Goal: Task Accomplishment & Management: Use online tool/utility

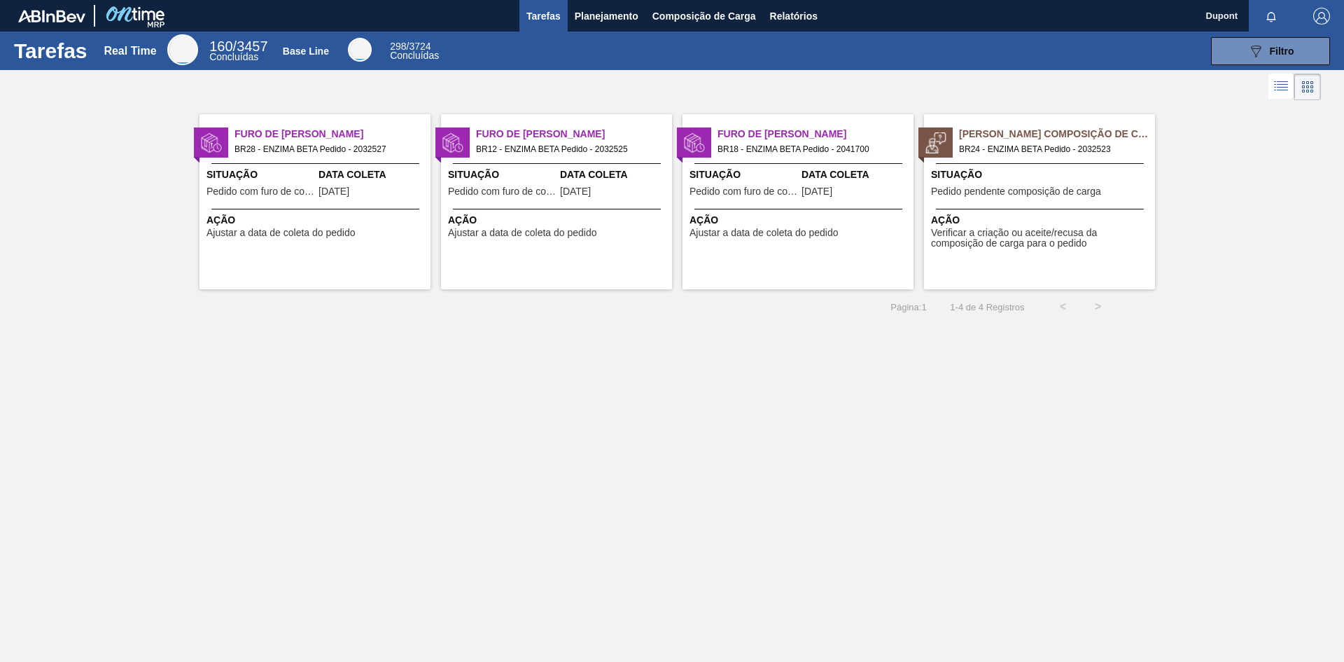
click at [994, 193] on span "Pedido pendente composição de carga" at bounding box center [1016, 191] width 170 height 11
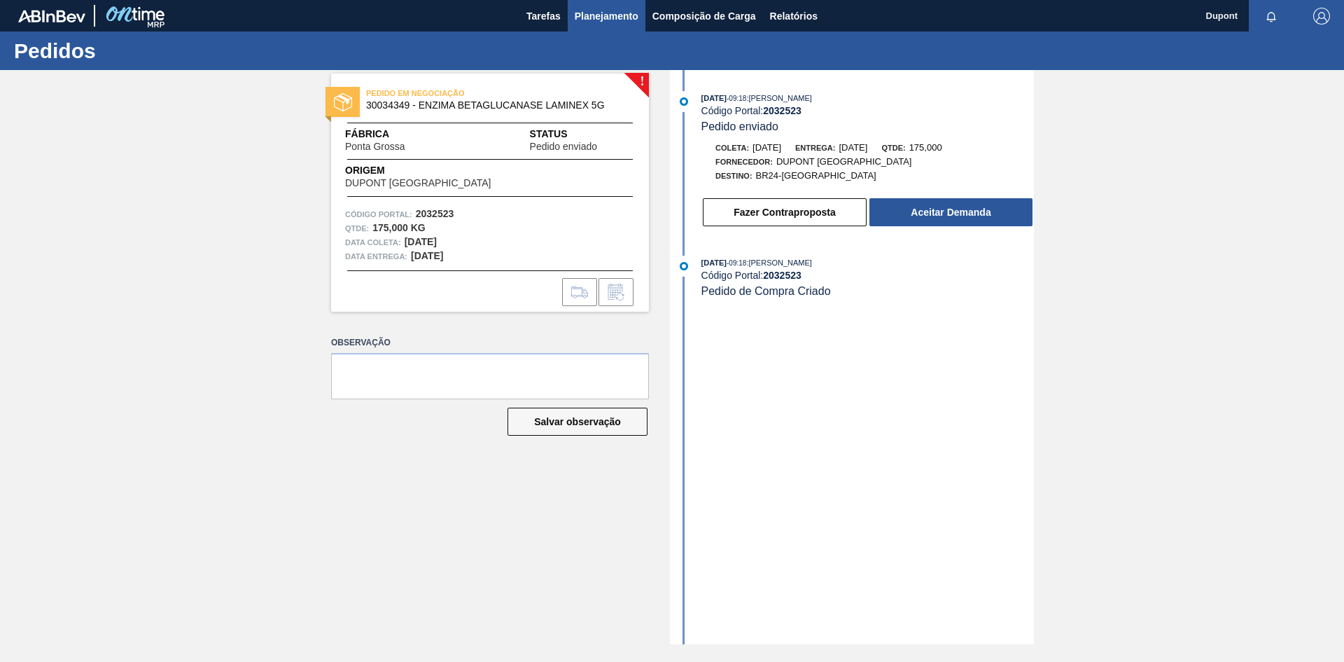
click at [607, 25] on button "Planejamento" at bounding box center [607, 16] width 78 height 32
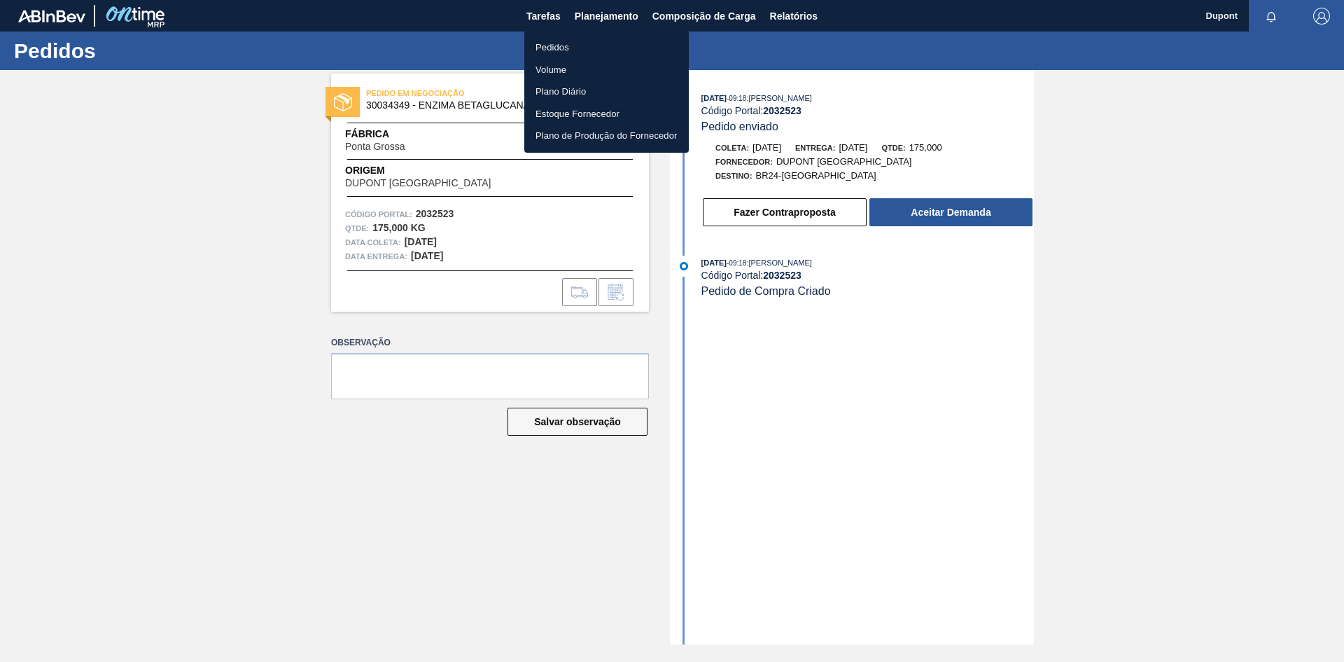
click at [555, 49] on li "Pedidos" at bounding box center [606, 47] width 165 height 22
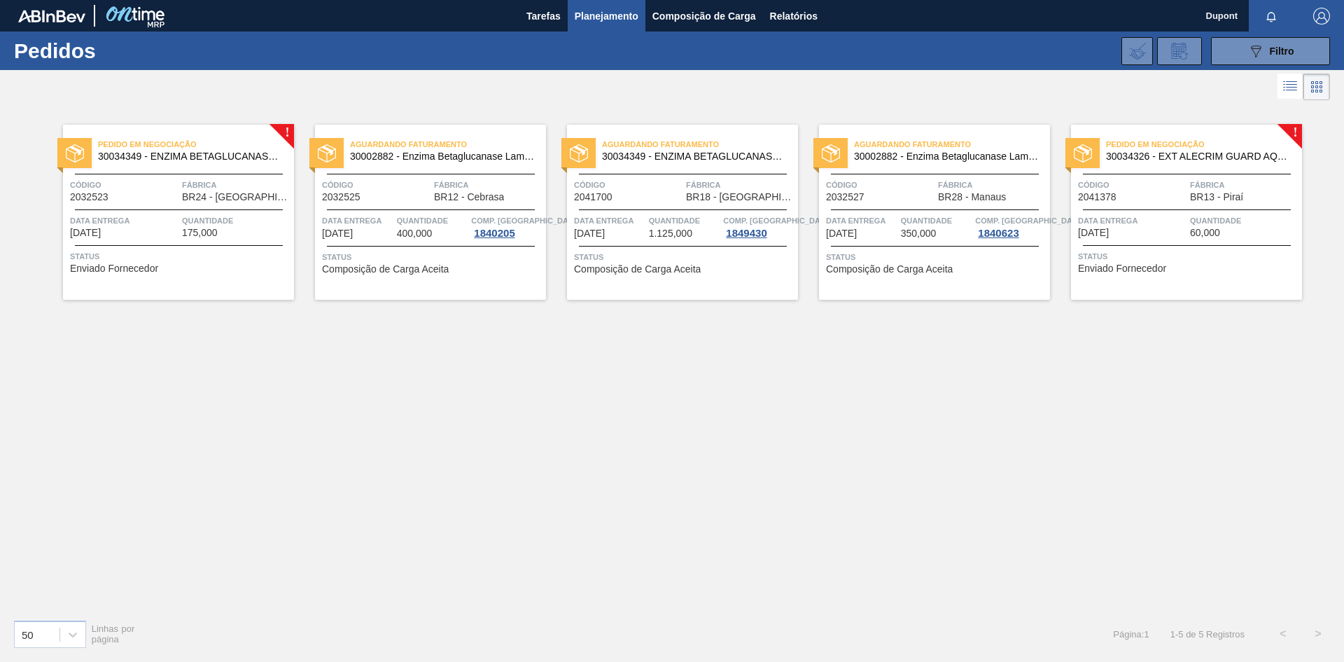
click at [249, 197] on span "BR24 - [GEOGRAPHIC_DATA]" at bounding box center [236, 197] width 109 height 11
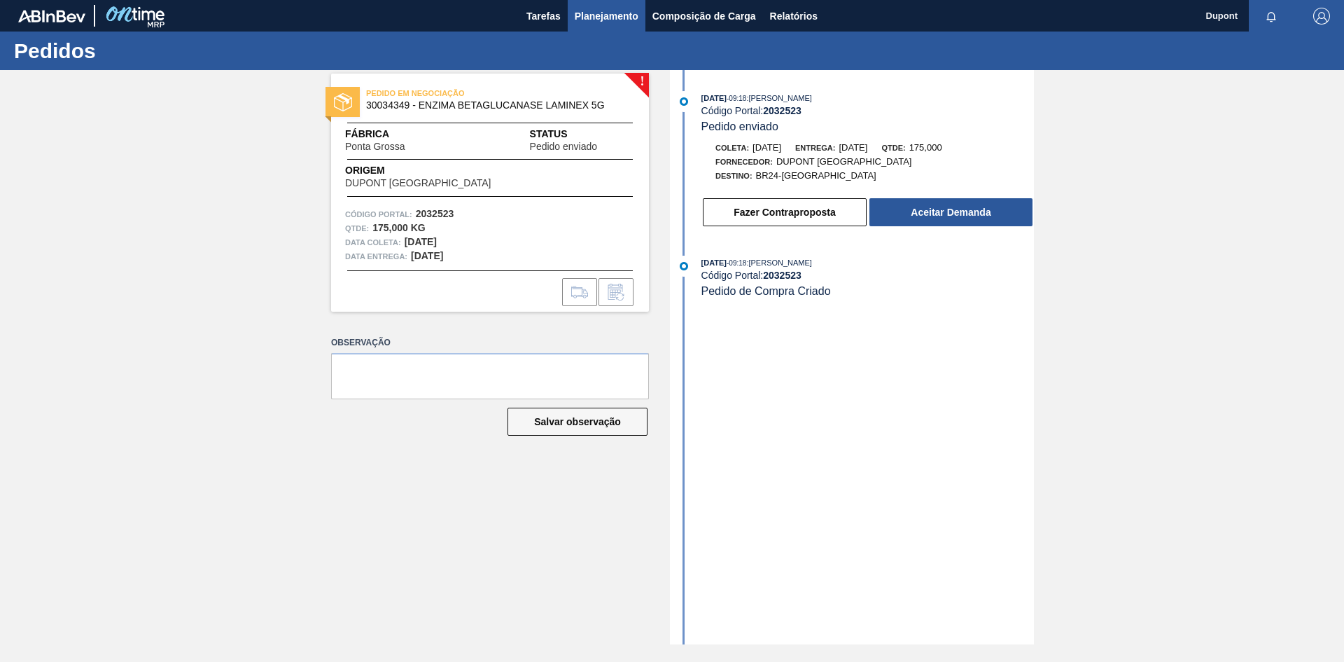
click at [621, 24] on span "Planejamento" at bounding box center [607, 16] width 64 height 17
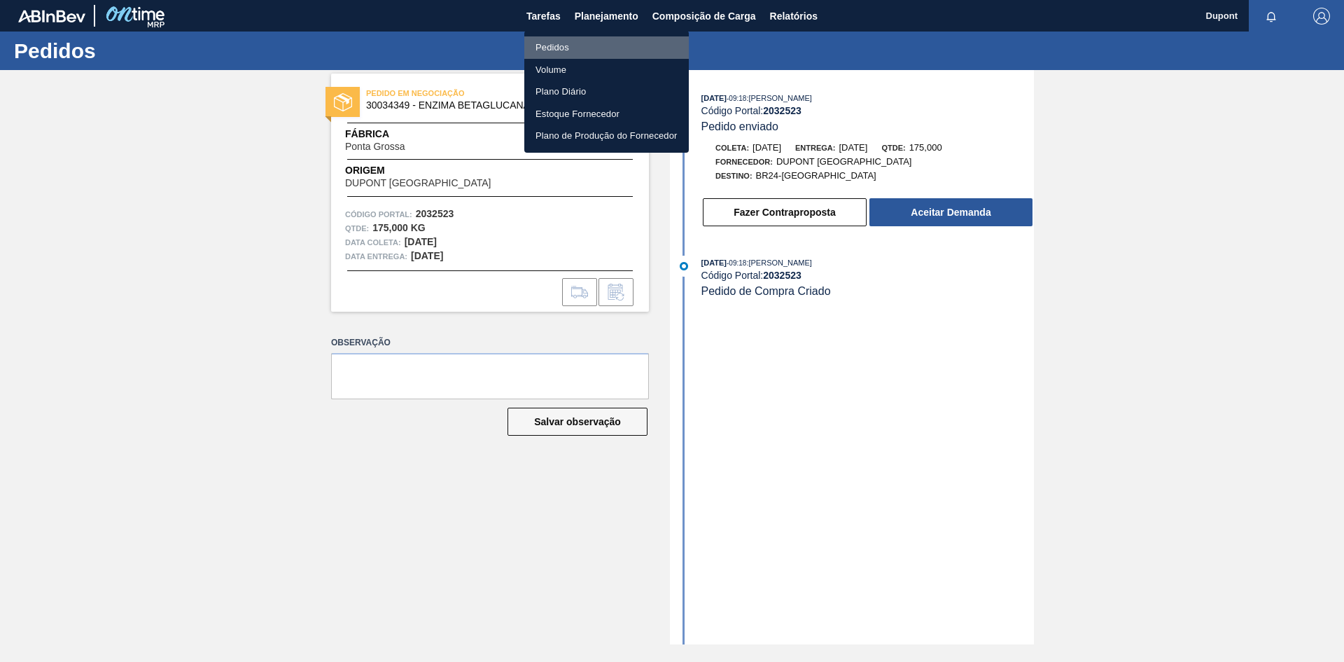
click at [578, 44] on li "Pedidos" at bounding box center [606, 47] width 165 height 22
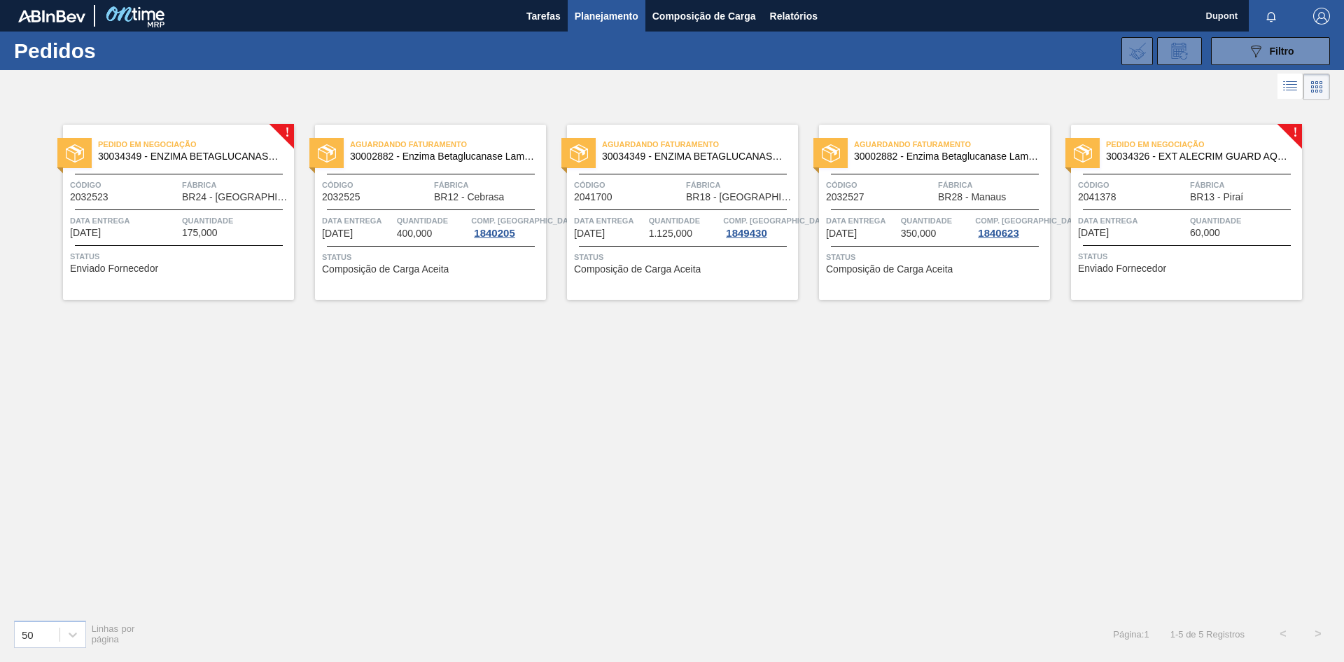
click at [690, 185] on span "Fábrica" at bounding box center [740, 185] width 109 height 14
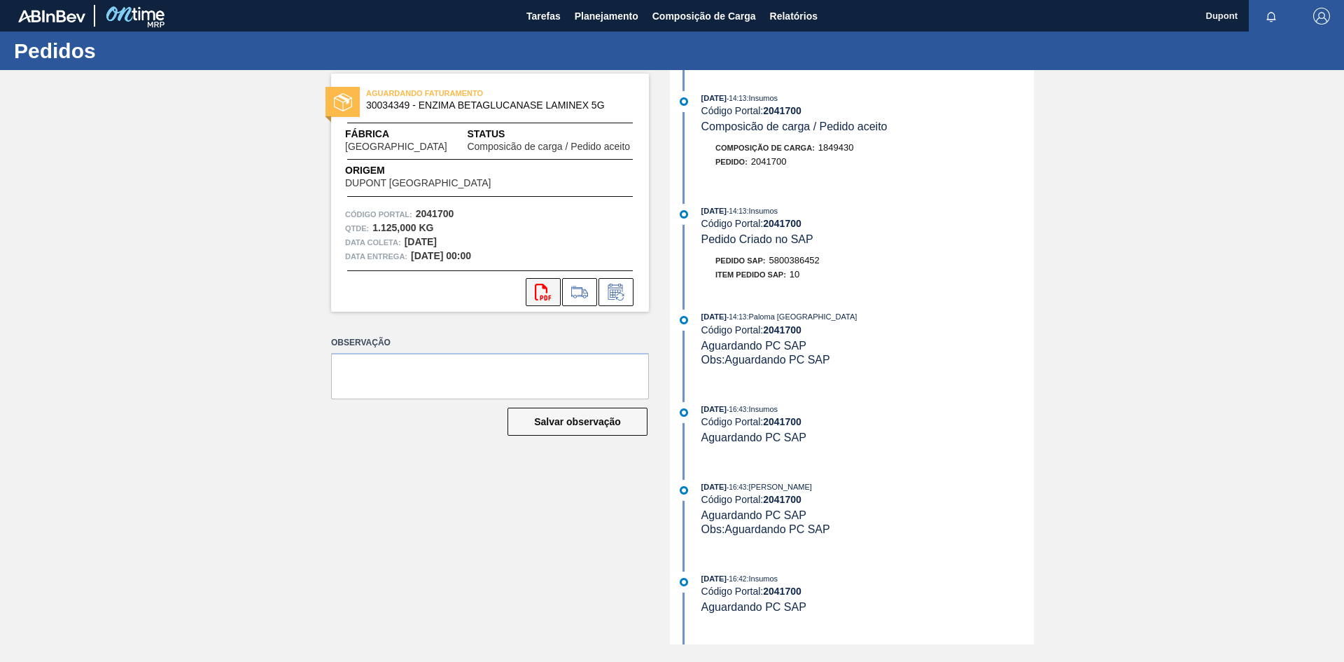
click at [547, 298] on icon at bounding box center [543, 292] width 16 height 17
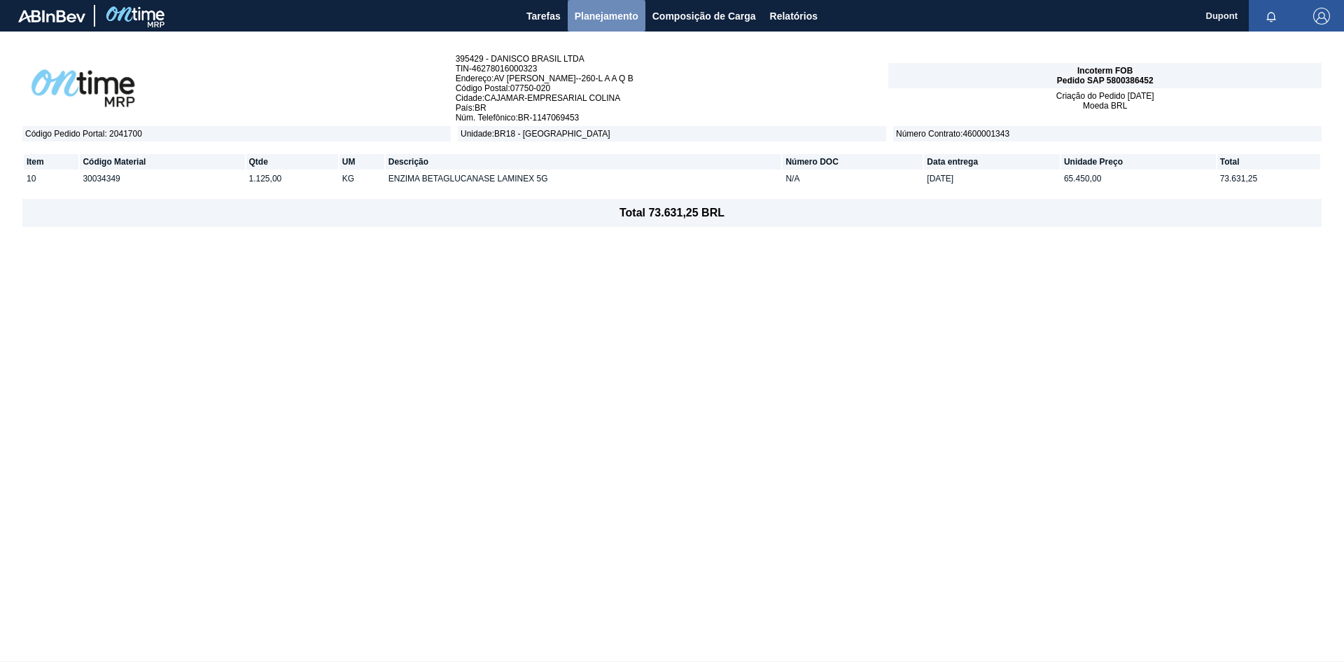
click at [591, 14] on span "Planejamento" at bounding box center [607, 16] width 64 height 17
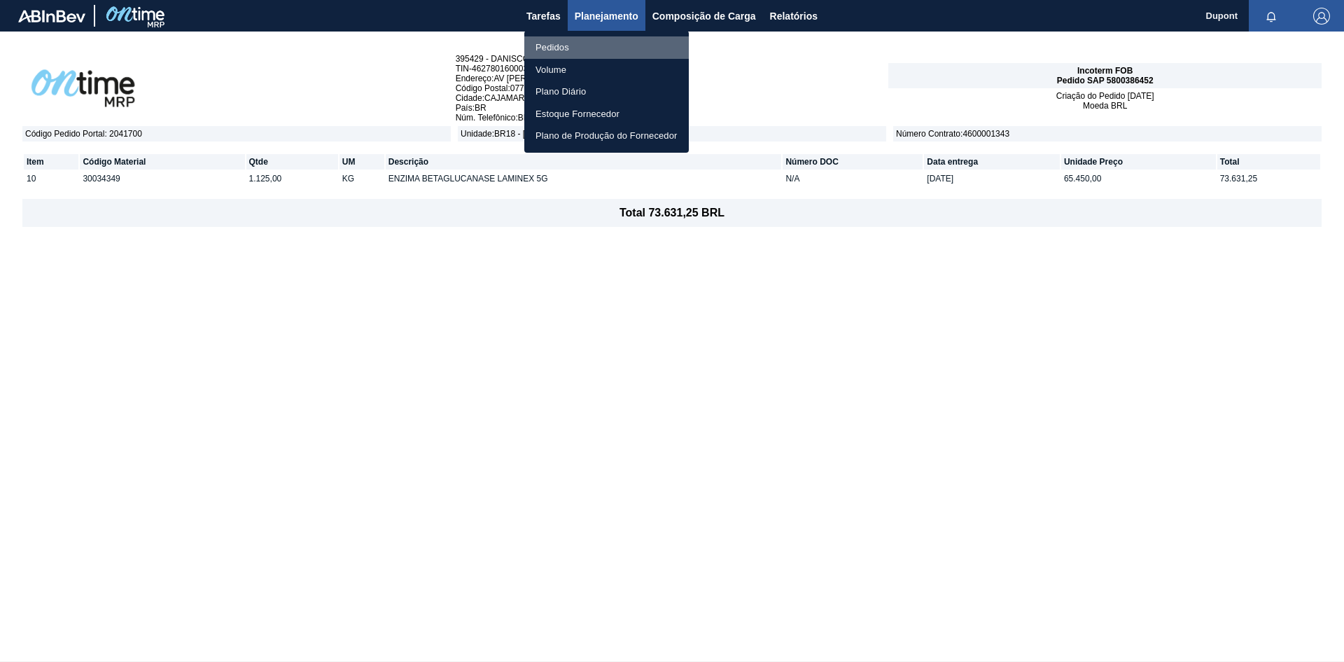
click at [569, 48] on li "Pedidos" at bounding box center [606, 47] width 165 height 22
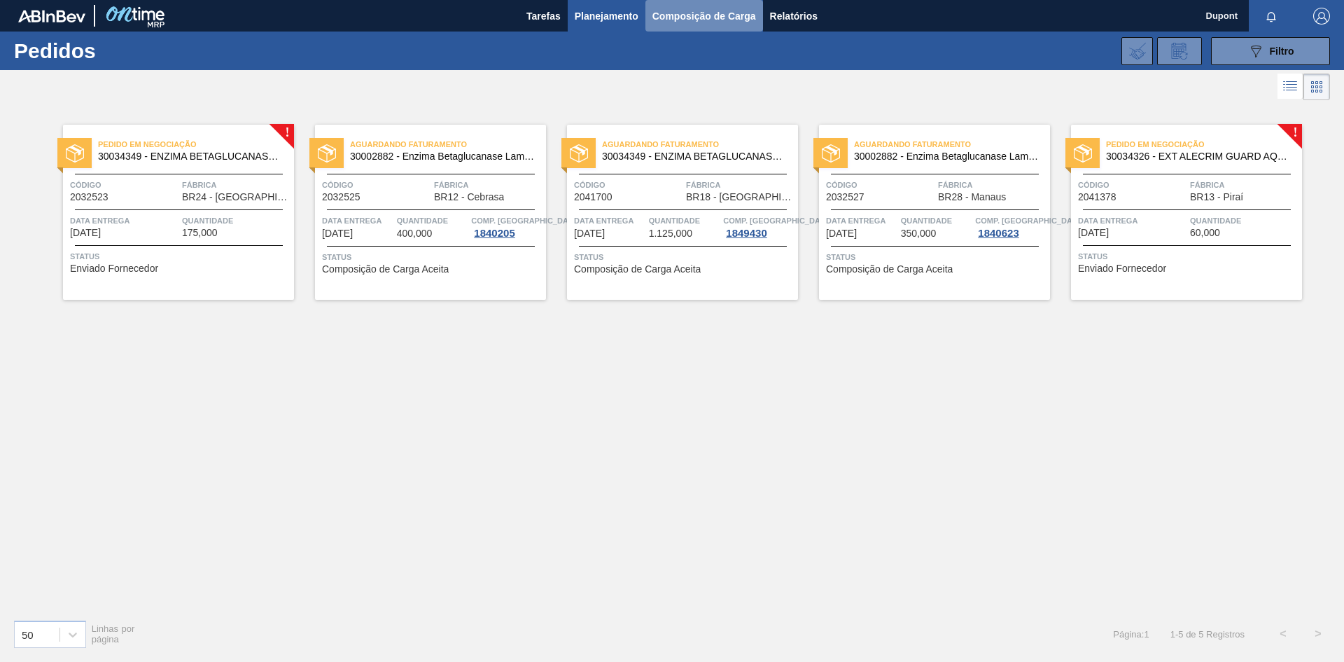
click at [692, 15] on span "Composição de Carga" at bounding box center [704, 16] width 104 height 17
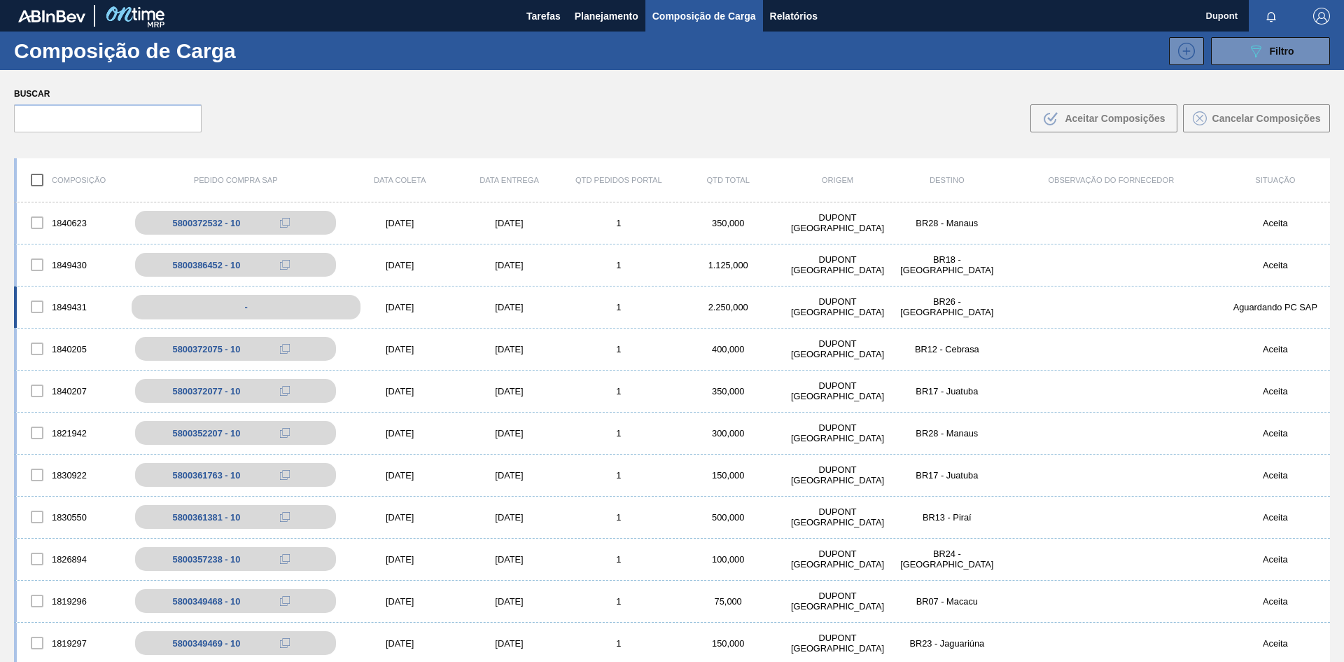
click at [319, 305] on div "-" at bounding box center [246, 307] width 229 height 25
click at [314, 306] on div "-" at bounding box center [246, 307] width 229 height 25
click at [414, 300] on div "1849431 - [DATE] [DATE] 1 2.250,000 DUPONT [GEOGRAPHIC_DATA] BR26 - [GEOGRAPHIC…" at bounding box center [672, 307] width 1316 height 42
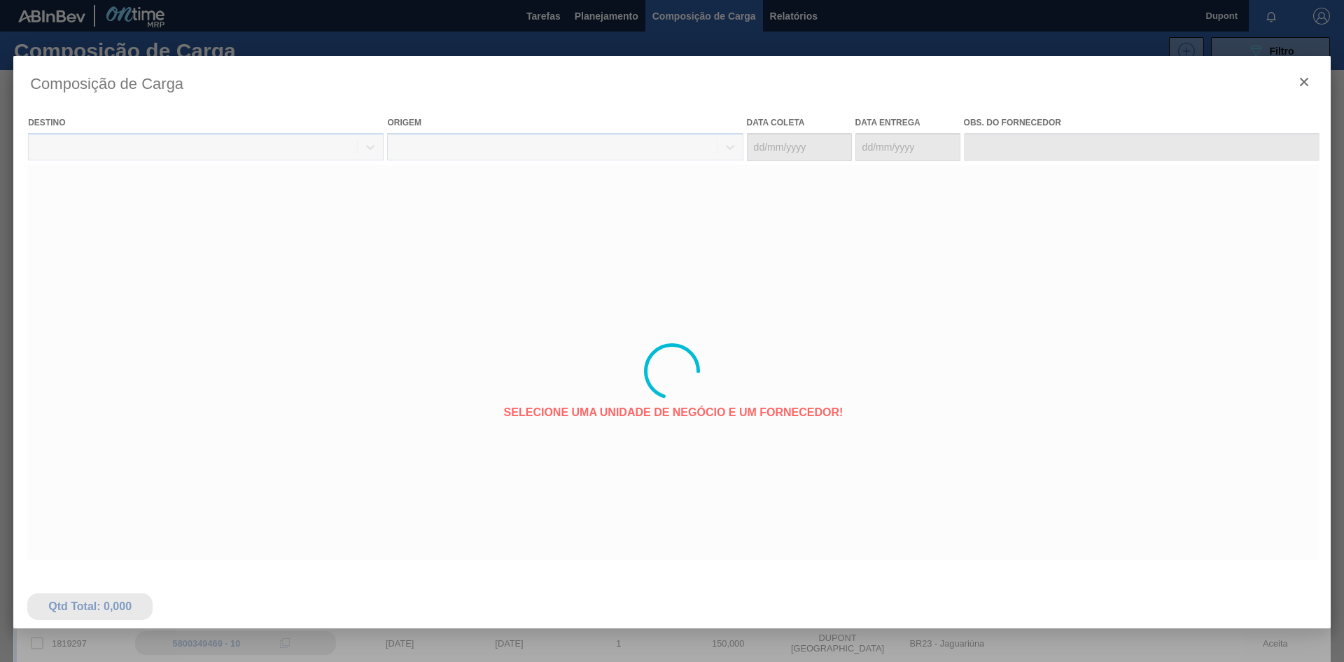
type coleta "[DATE]"
type entrega "[DATE]"
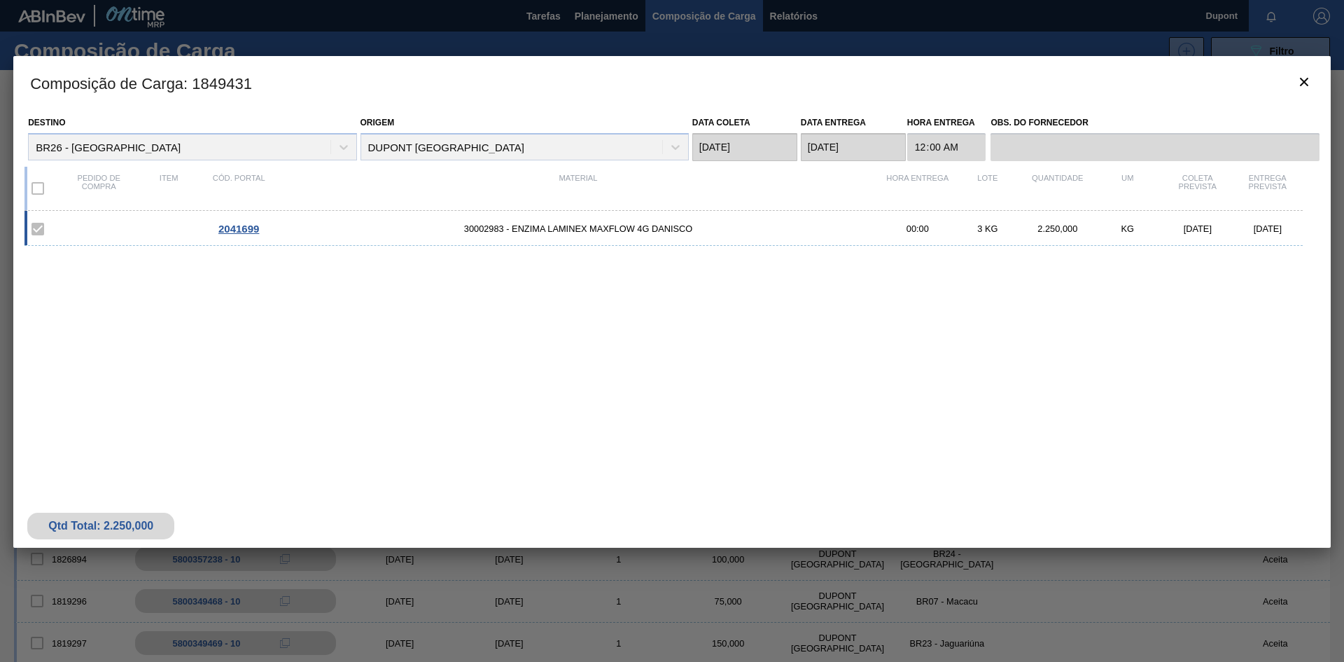
click at [253, 228] on span "2041699" at bounding box center [238, 229] width 41 height 12
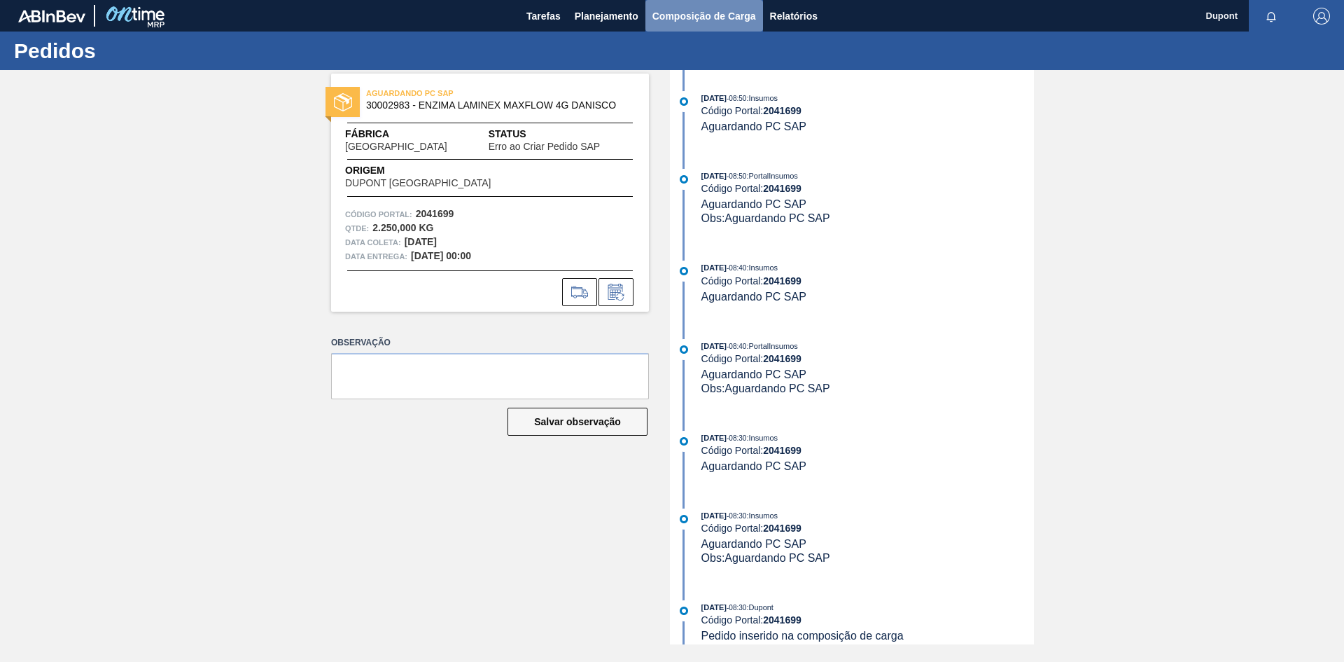
click at [692, 18] on span "Composição de Carga" at bounding box center [704, 16] width 104 height 17
